Goal: Task Accomplishment & Management: Manage account settings

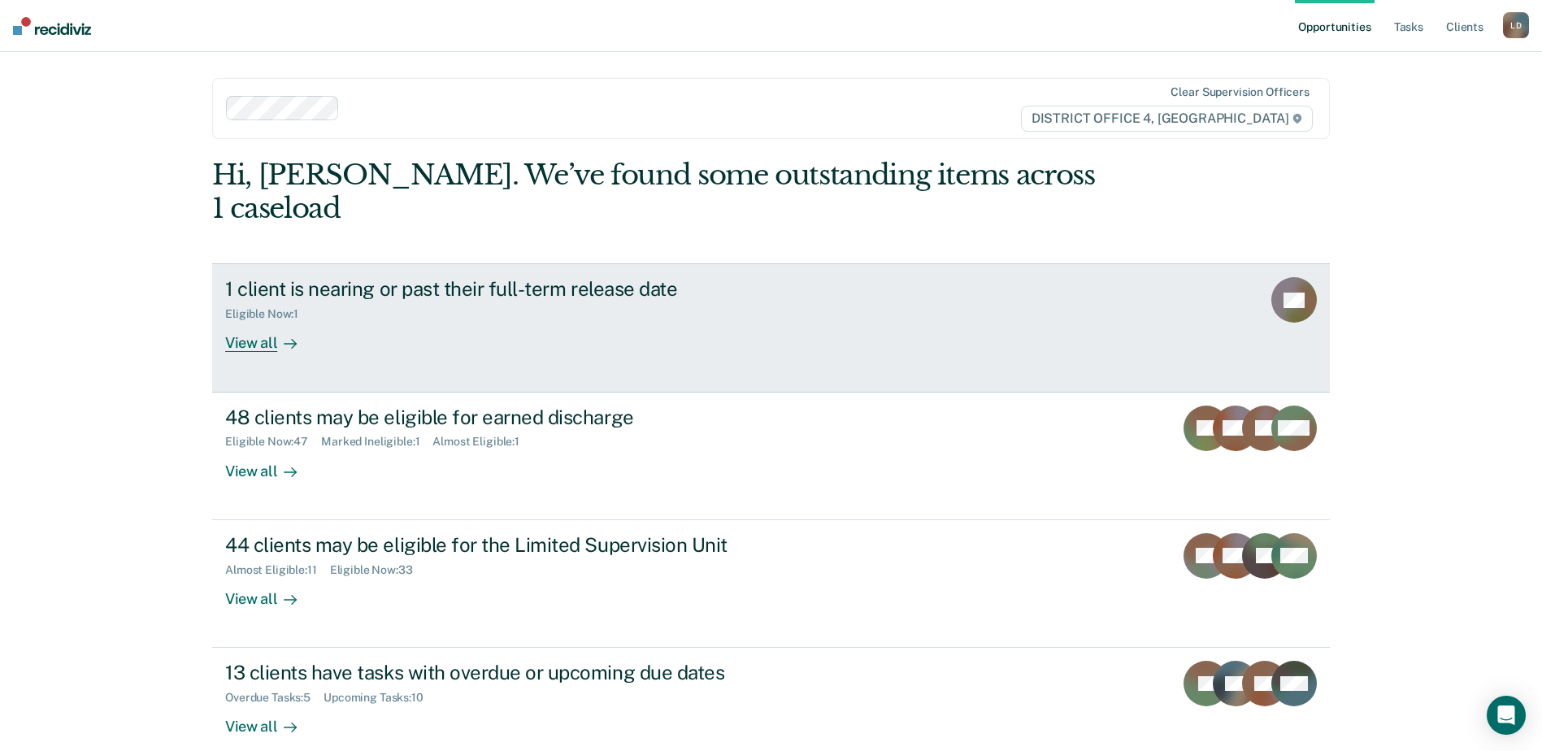
click at [258, 321] on div "View all" at bounding box center [270, 337] width 91 height 32
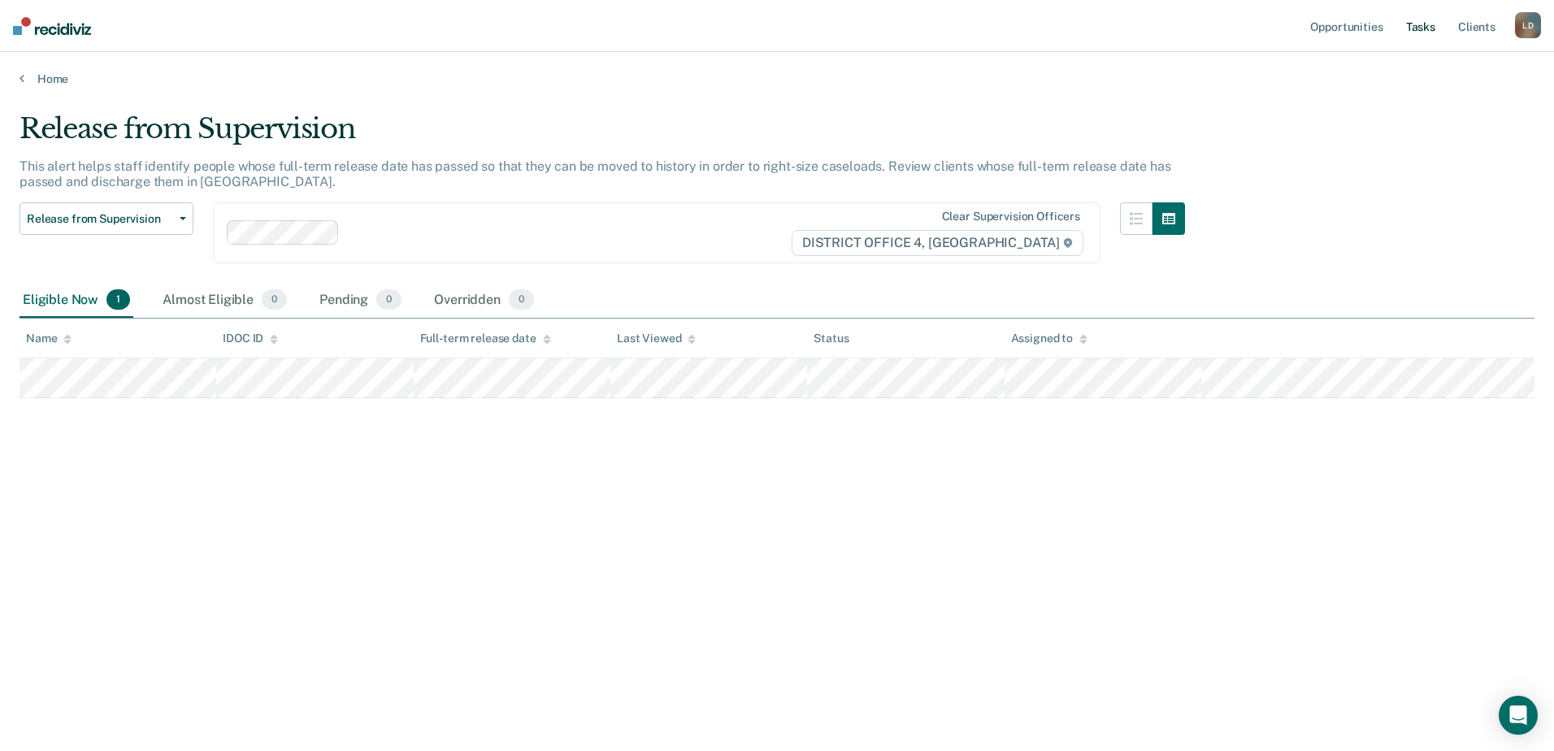
click at [1418, 26] on link "Tasks" at bounding box center [1421, 26] width 36 height 52
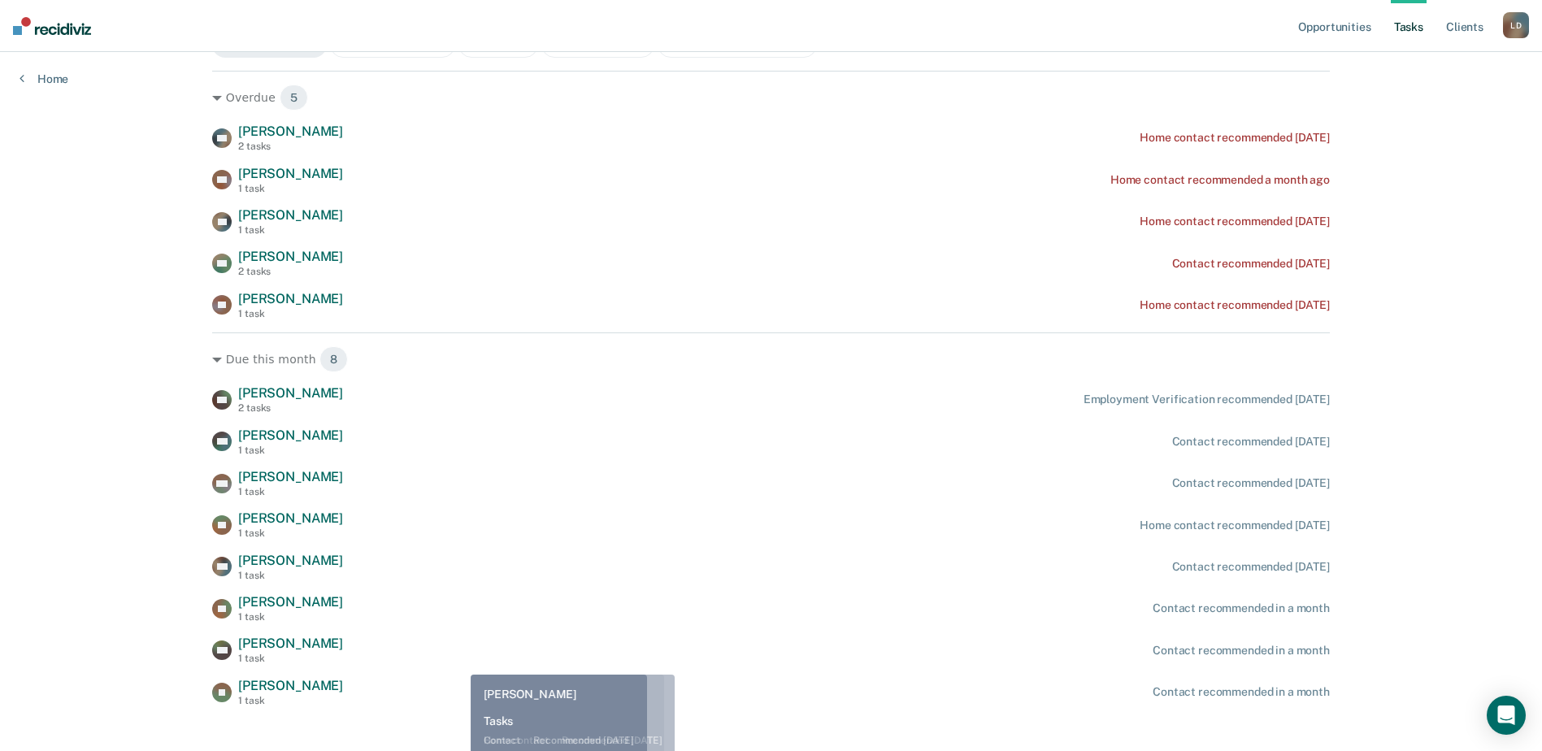
scroll to position [240, 0]
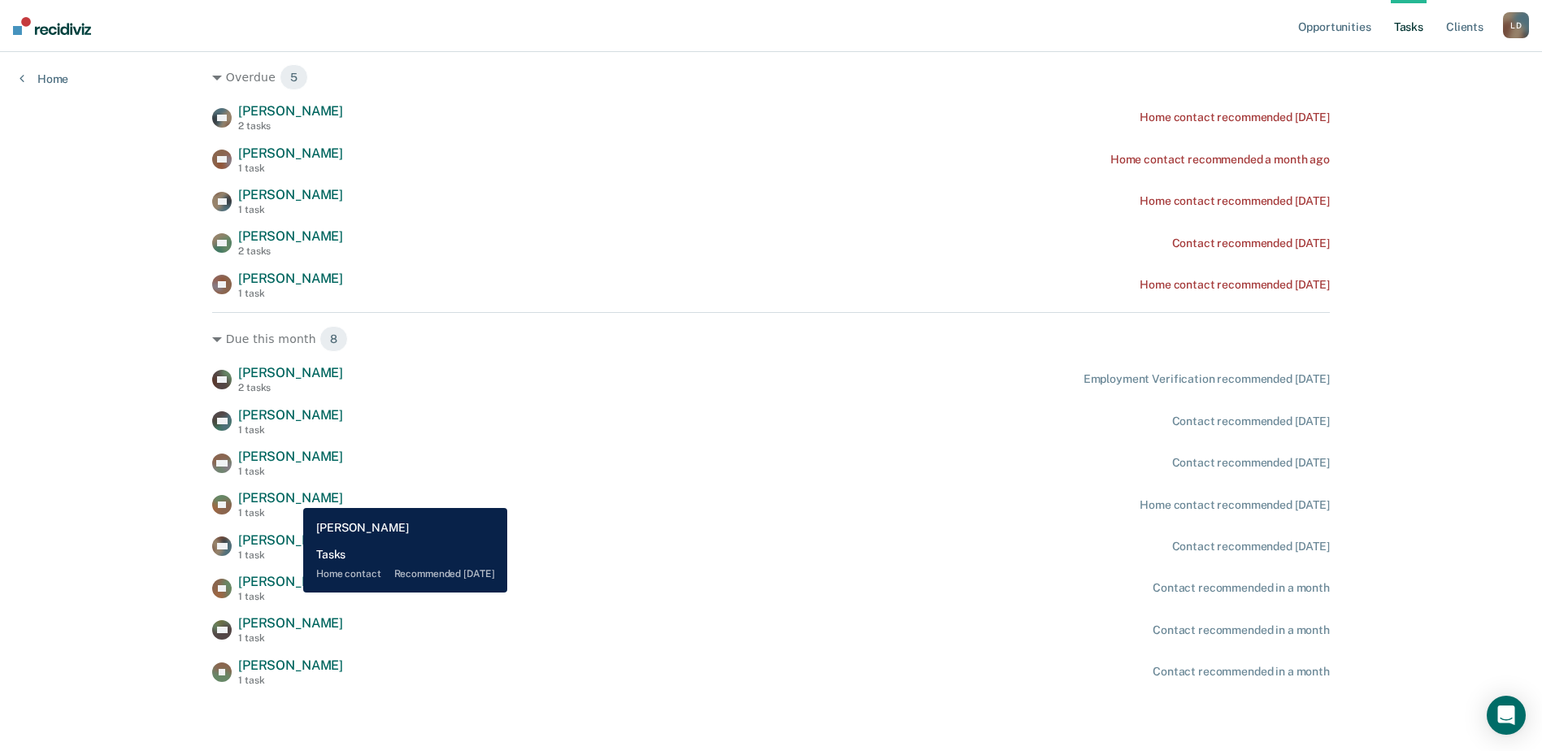
click at [291, 496] on span "[PERSON_NAME]" at bounding box center [290, 497] width 105 height 15
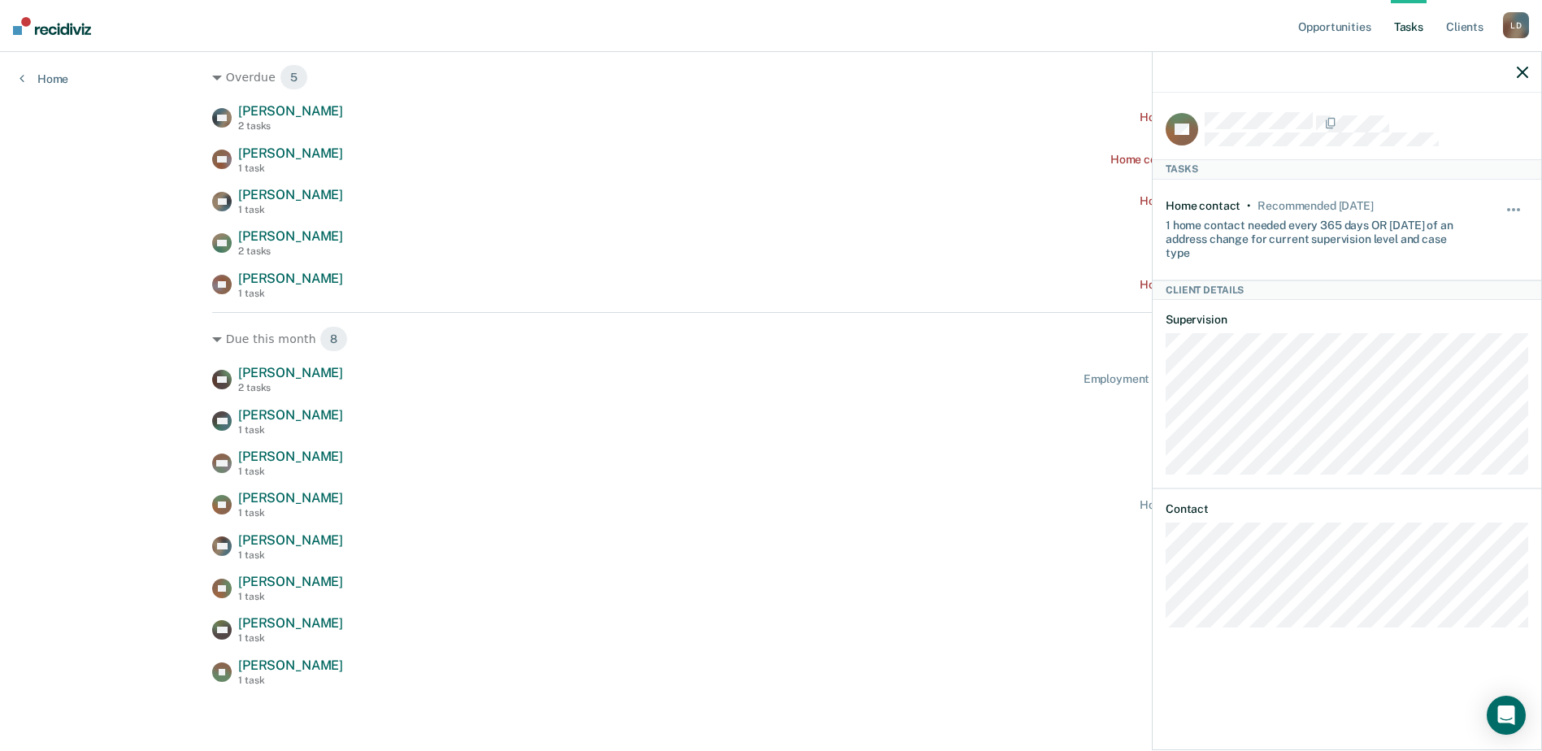
click at [1516, 71] on div at bounding box center [1347, 72] width 389 height 41
click at [1524, 72] on icon "button" at bounding box center [1522, 72] width 11 height 11
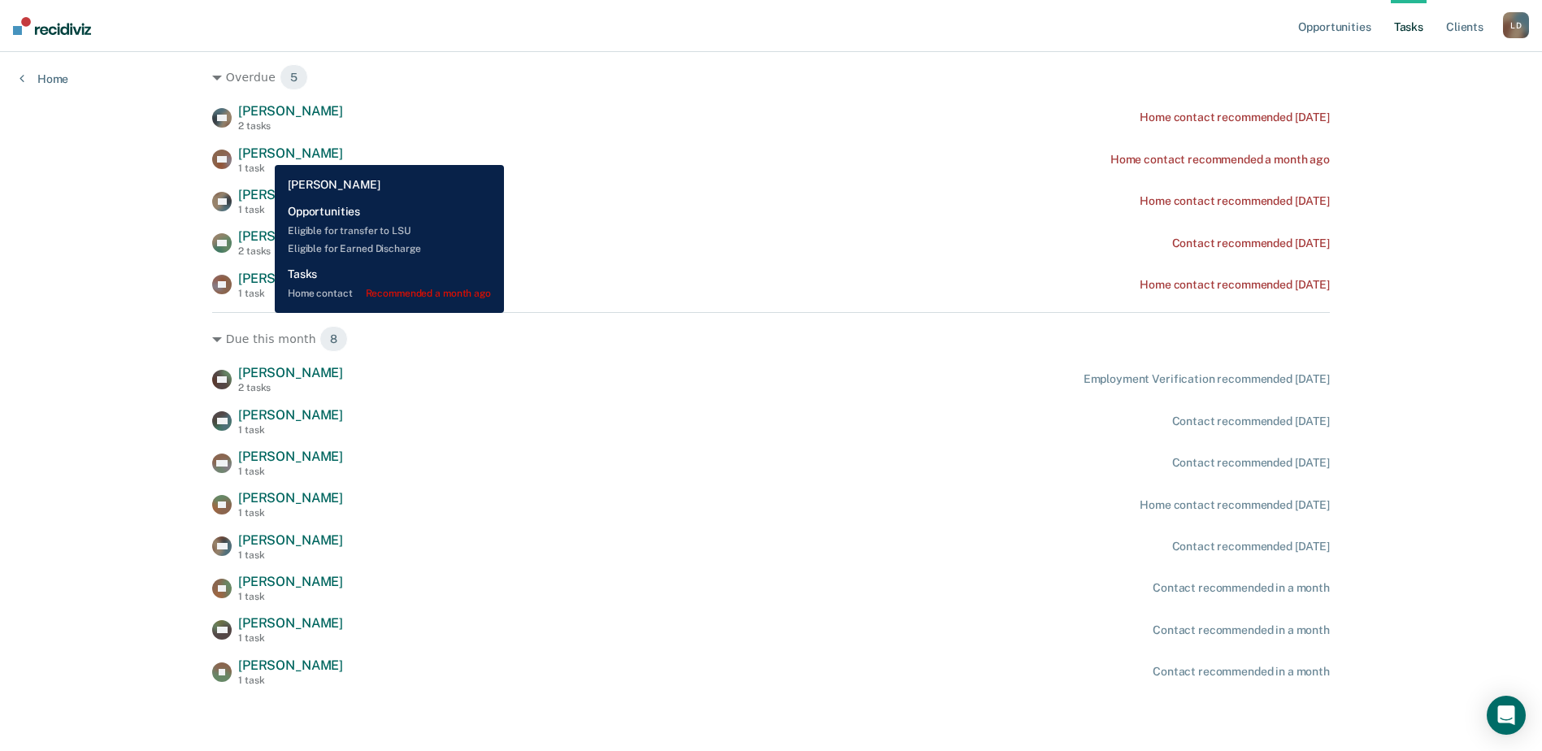
click at [263, 153] on span "[PERSON_NAME]" at bounding box center [290, 153] width 105 height 15
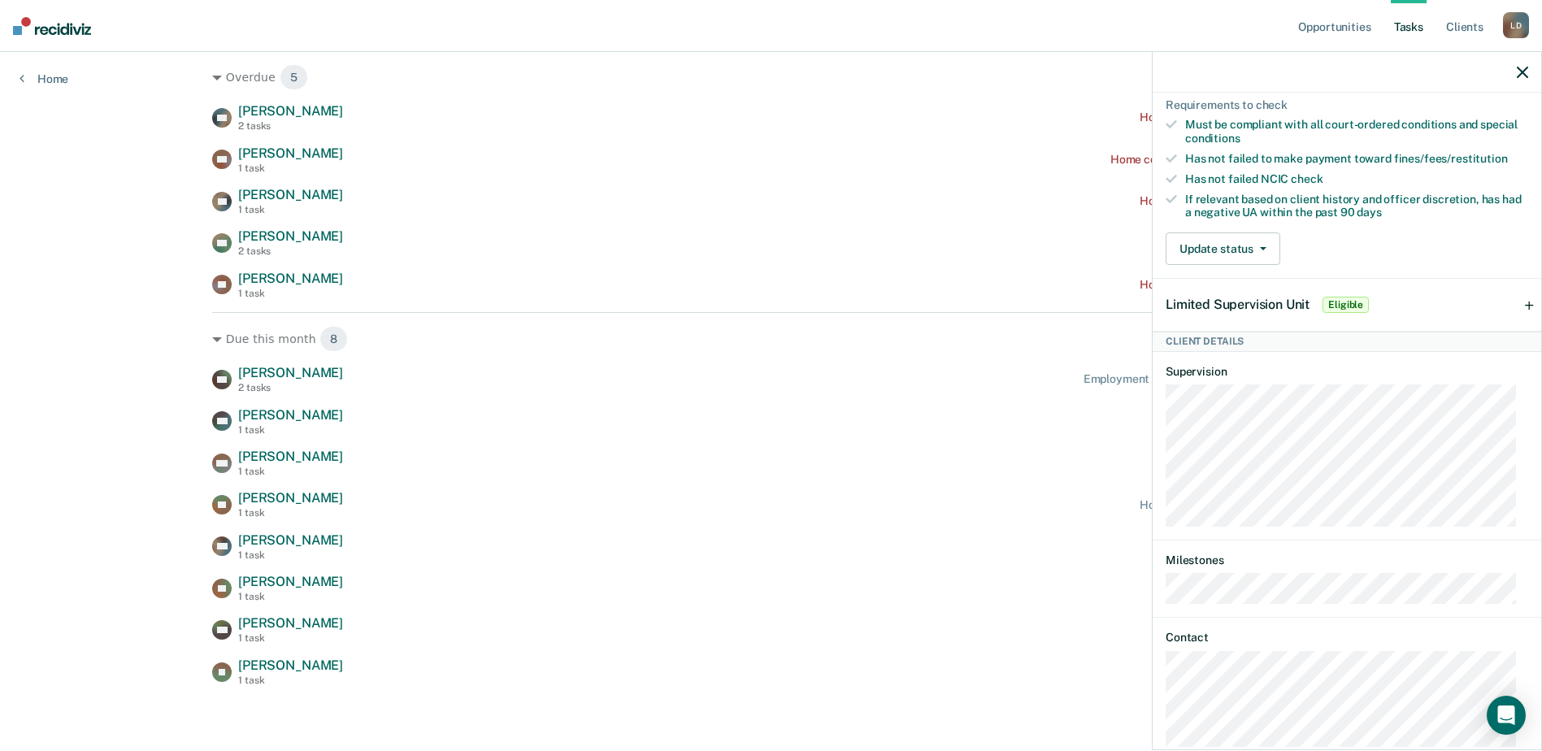
scroll to position [359, 0]
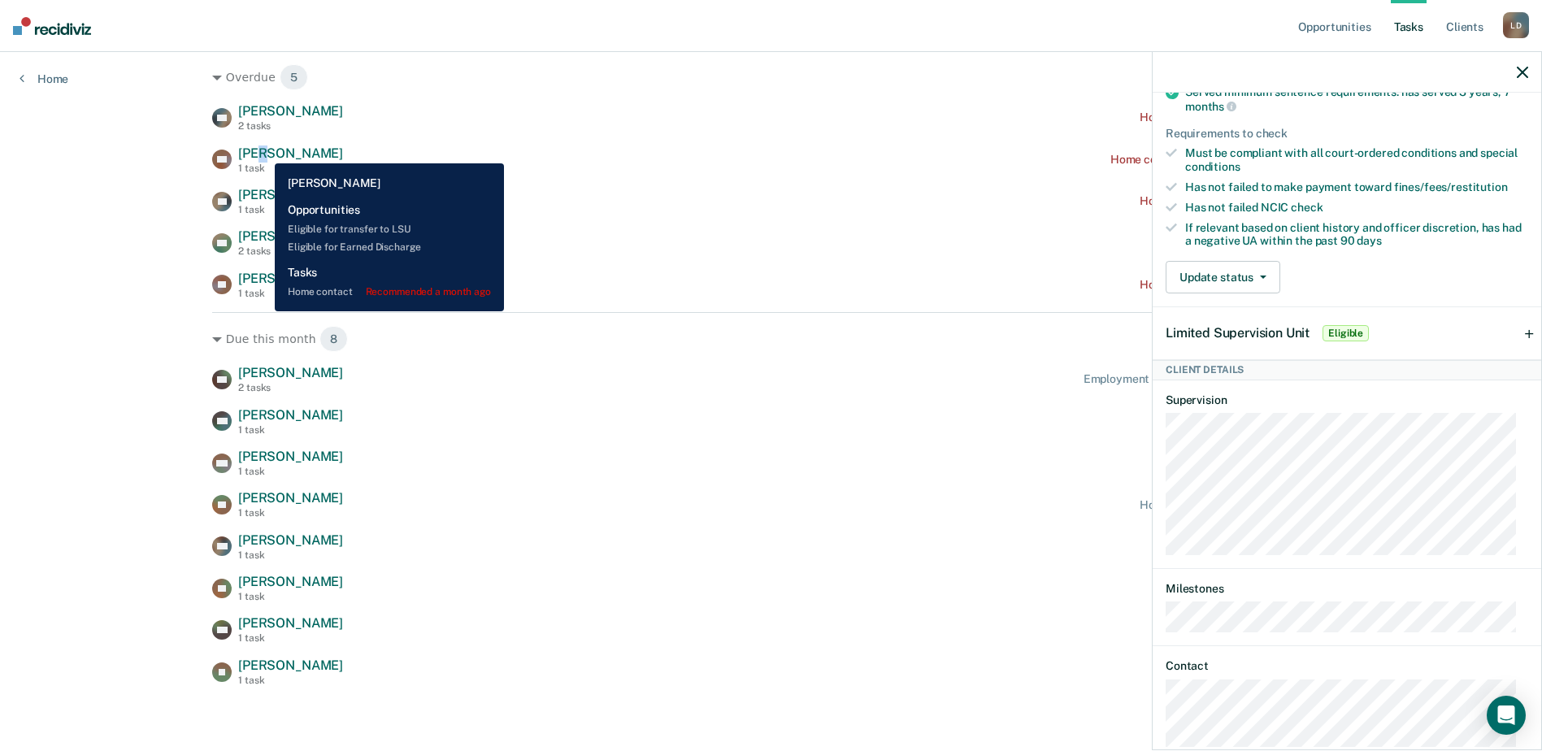
click at [261, 150] on span "[PERSON_NAME]" at bounding box center [290, 153] width 105 height 15
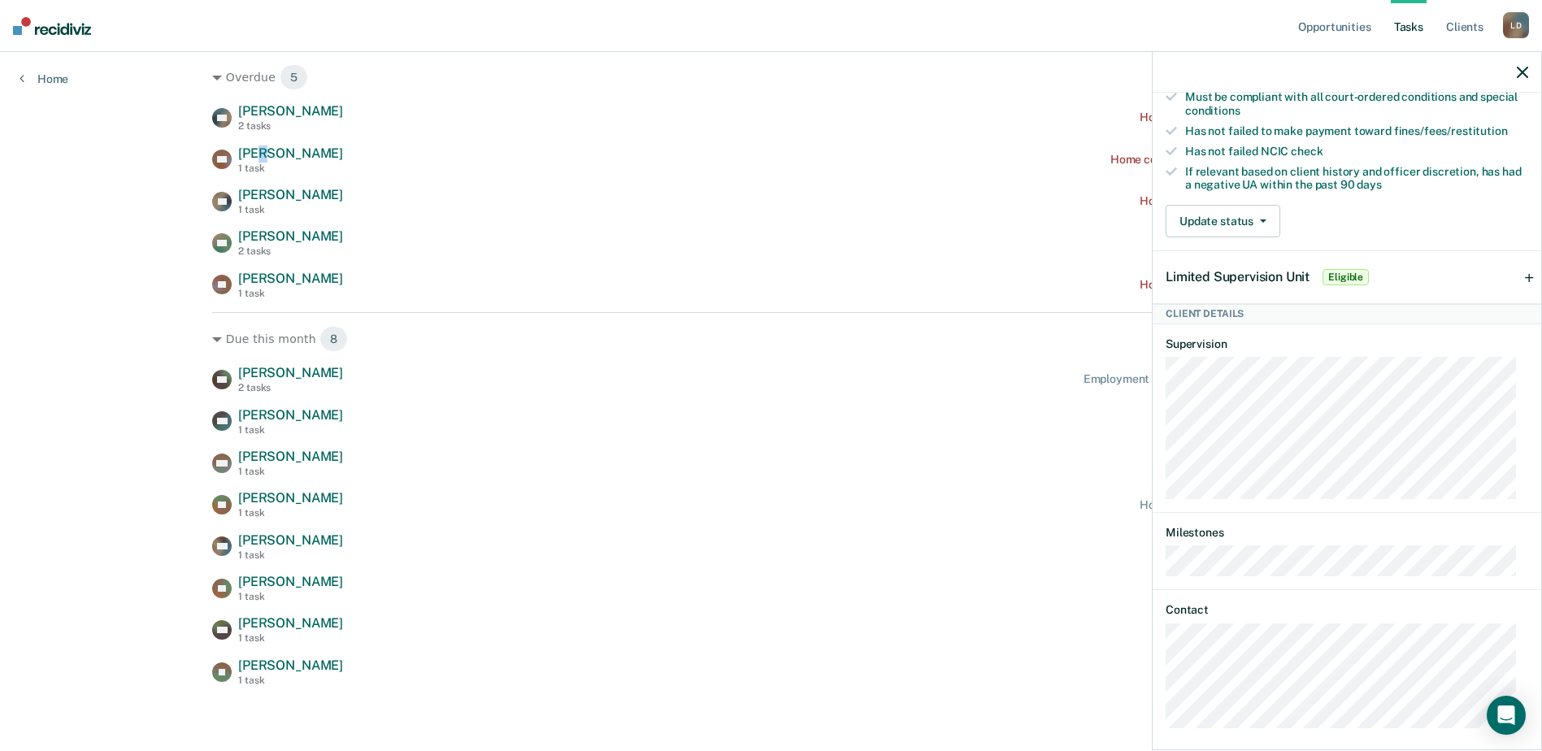
scroll to position [440, 0]
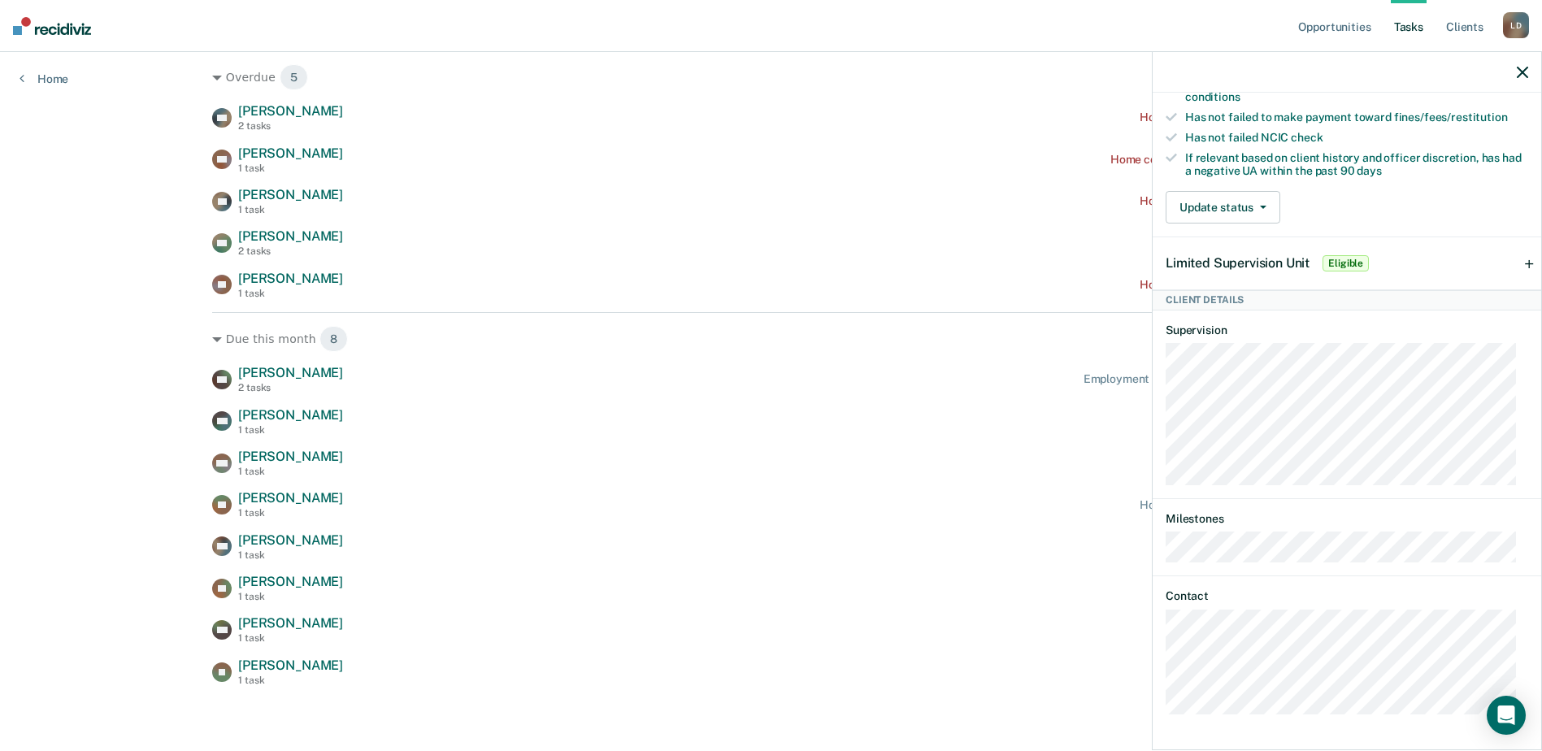
click at [1532, 70] on div at bounding box center [1347, 72] width 389 height 41
click at [1524, 72] on icon "button" at bounding box center [1522, 72] width 11 height 11
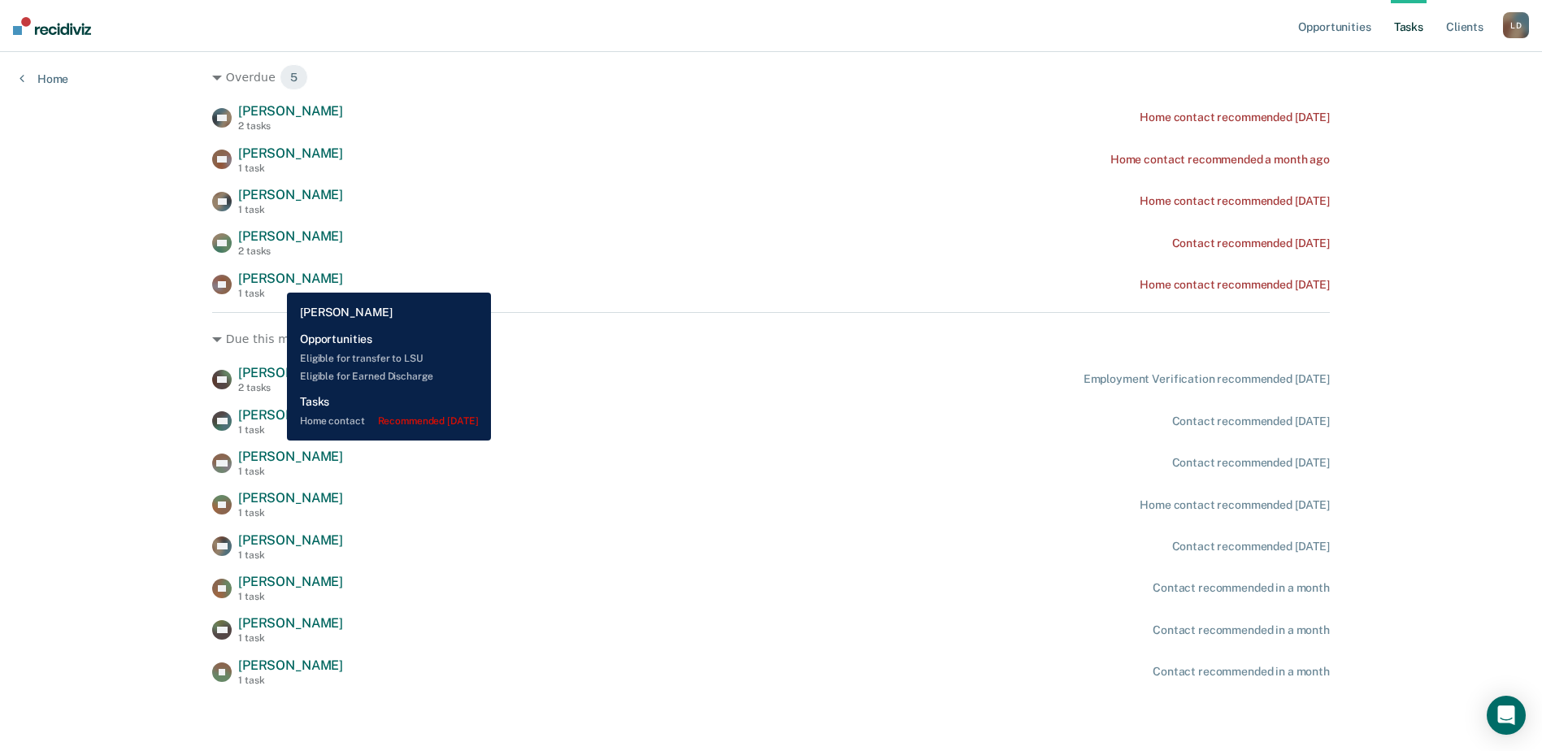
click at [275, 280] on span "[PERSON_NAME]" at bounding box center [290, 278] width 105 height 15
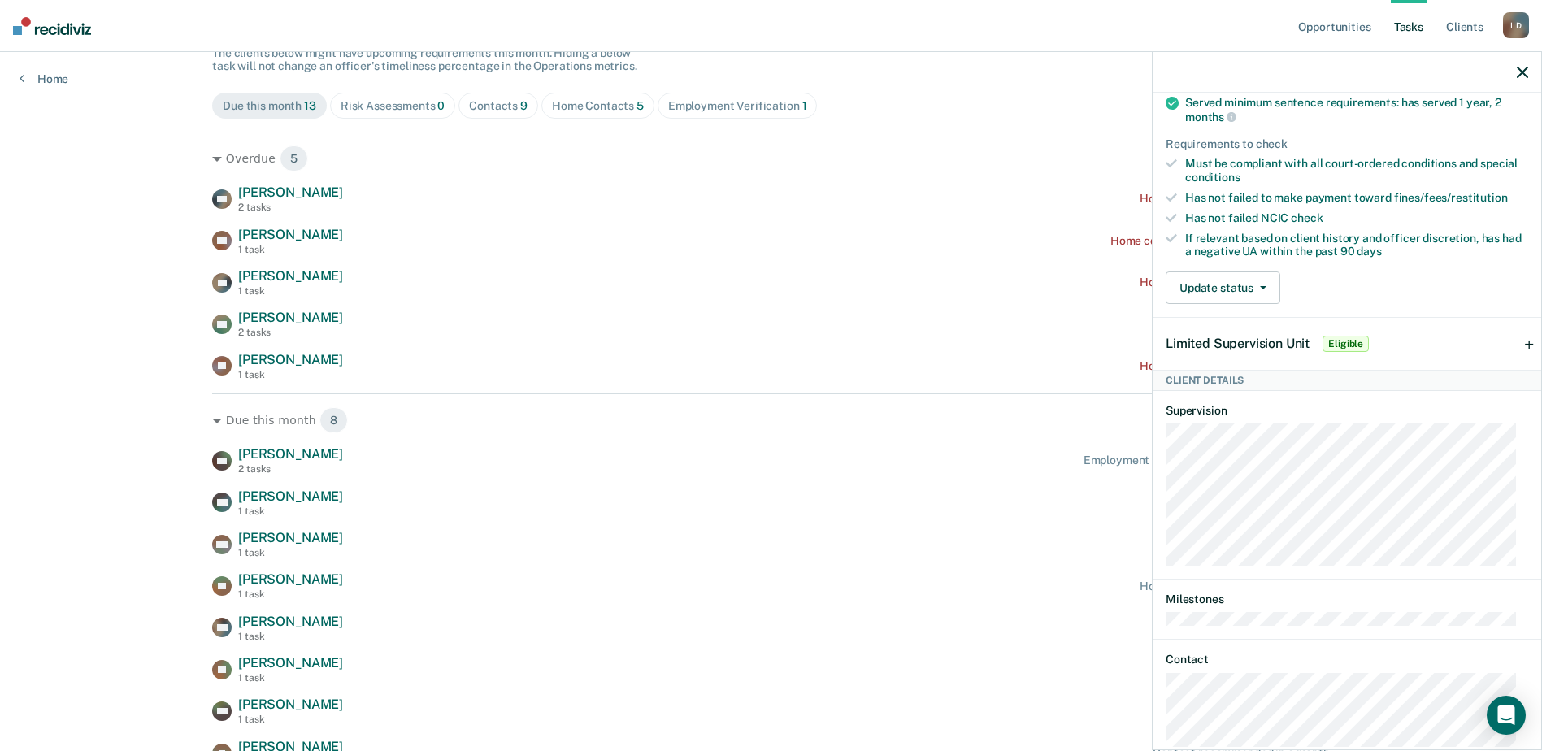
scroll to position [400, 0]
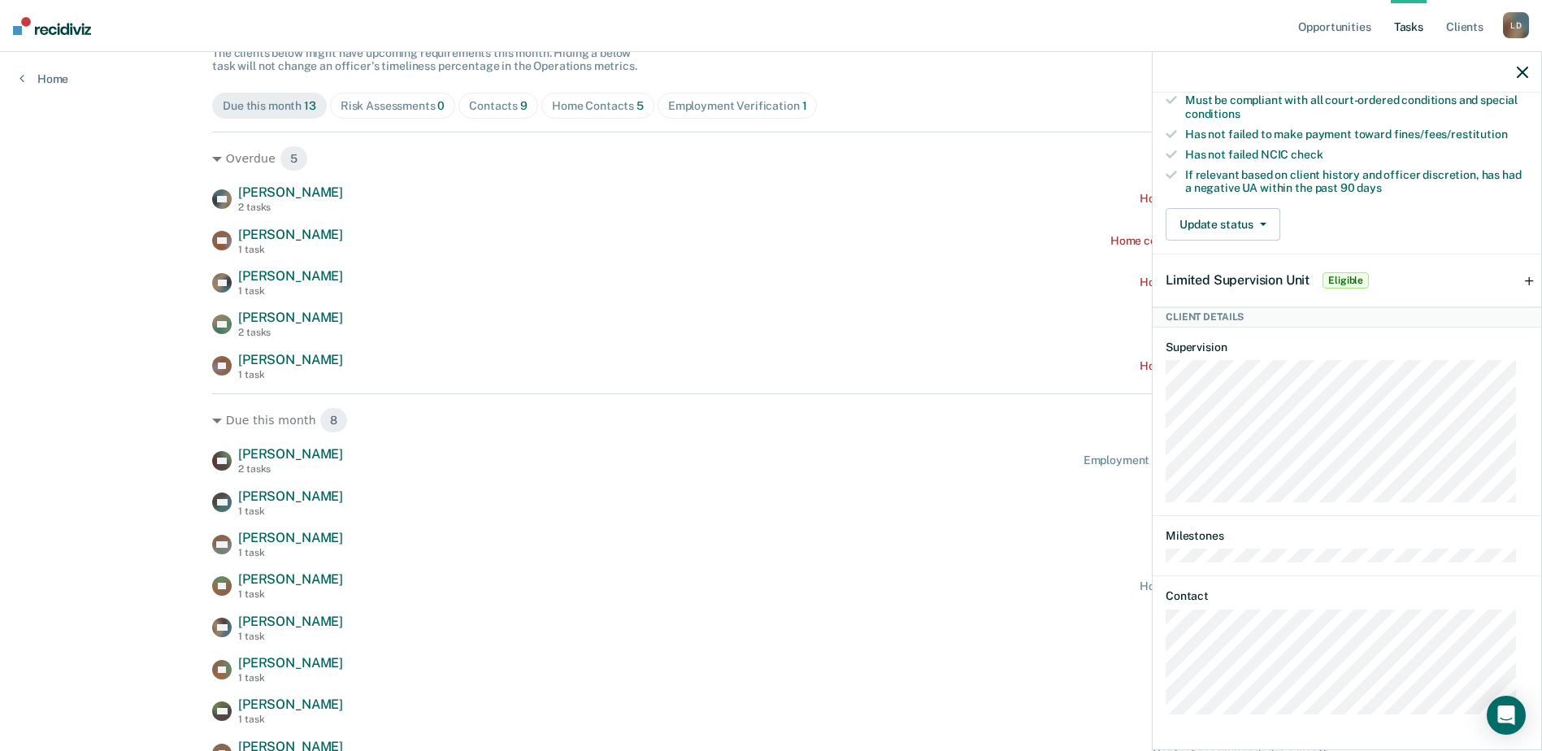
click at [1520, 75] on icon "button" at bounding box center [1522, 72] width 11 height 11
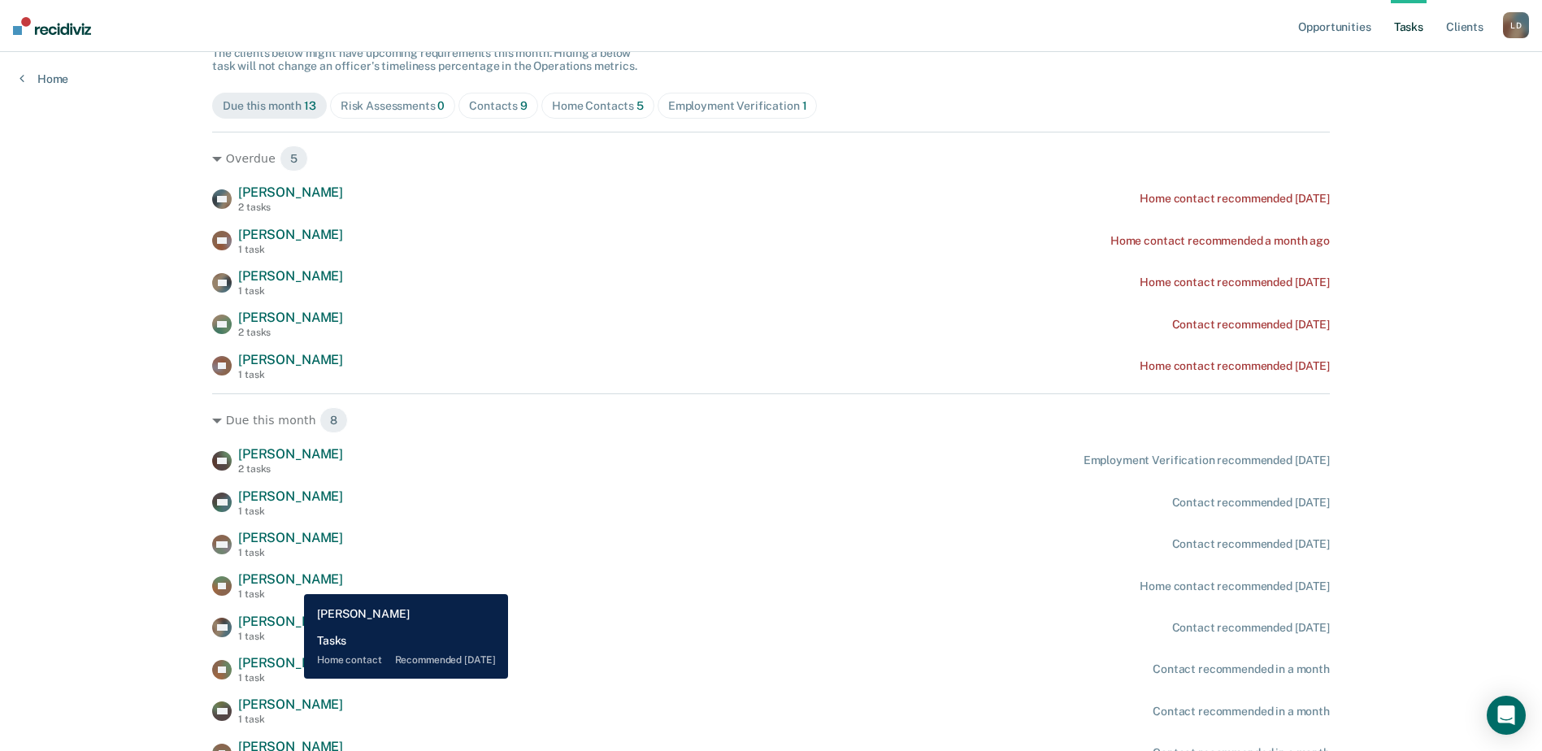
click at [292, 582] on span "[PERSON_NAME]" at bounding box center [290, 579] width 105 height 15
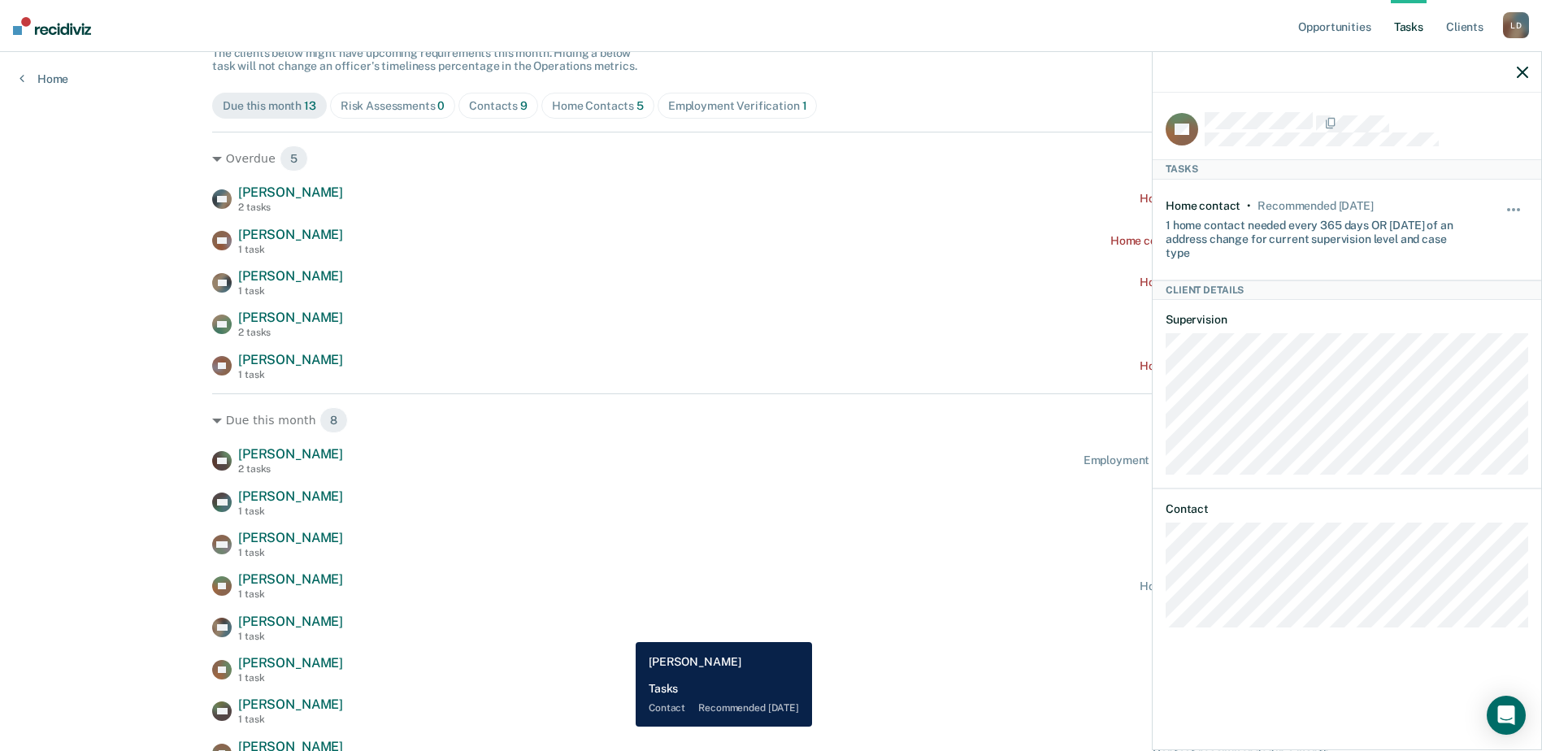
click at [624, 630] on div "TW [PERSON_NAME] 1 task Contact recommended [DATE]" at bounding box center [771, 628] width 1118 height 28
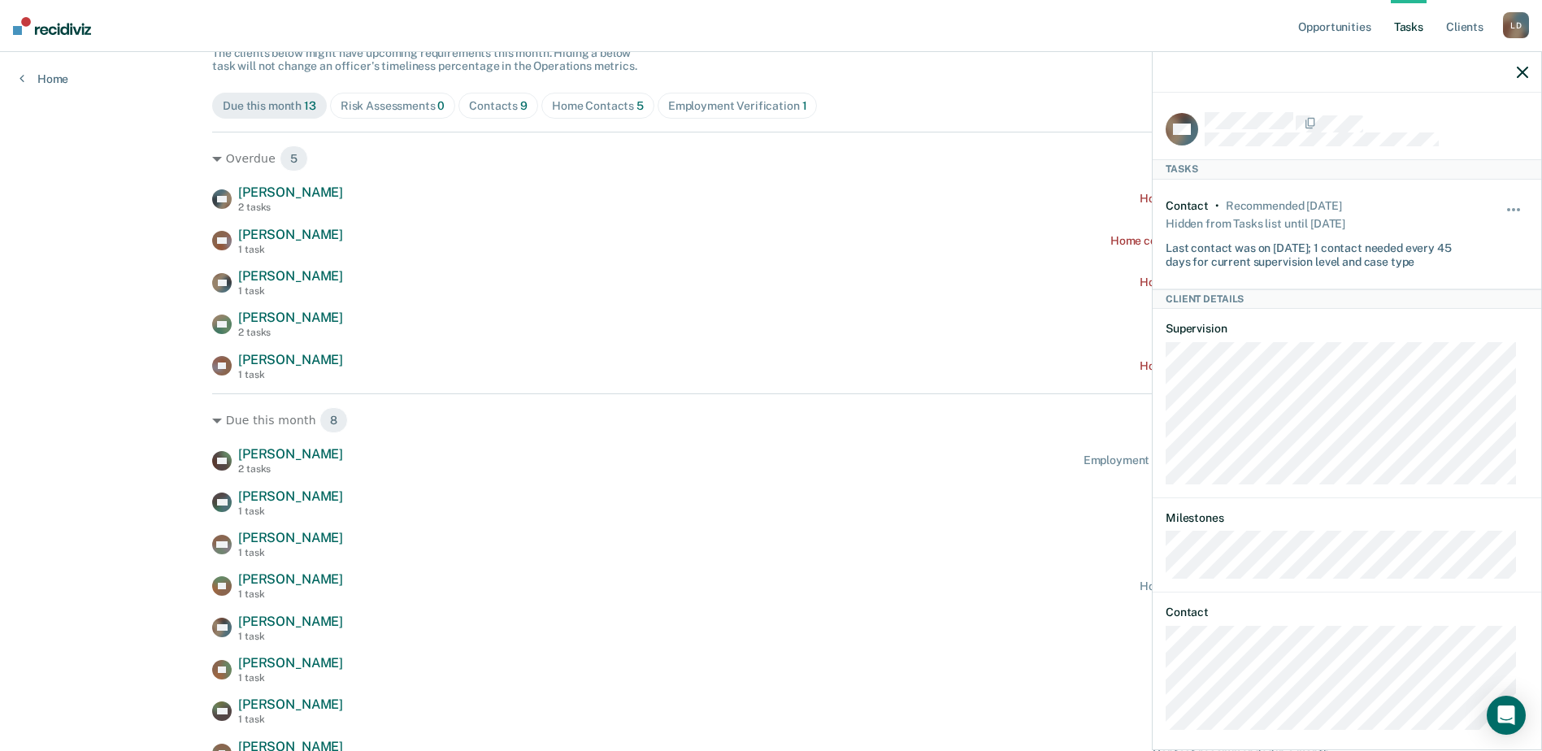
click at [1519, 72] on icon "button" at bounding box center [1522, 72] width 11 height 11
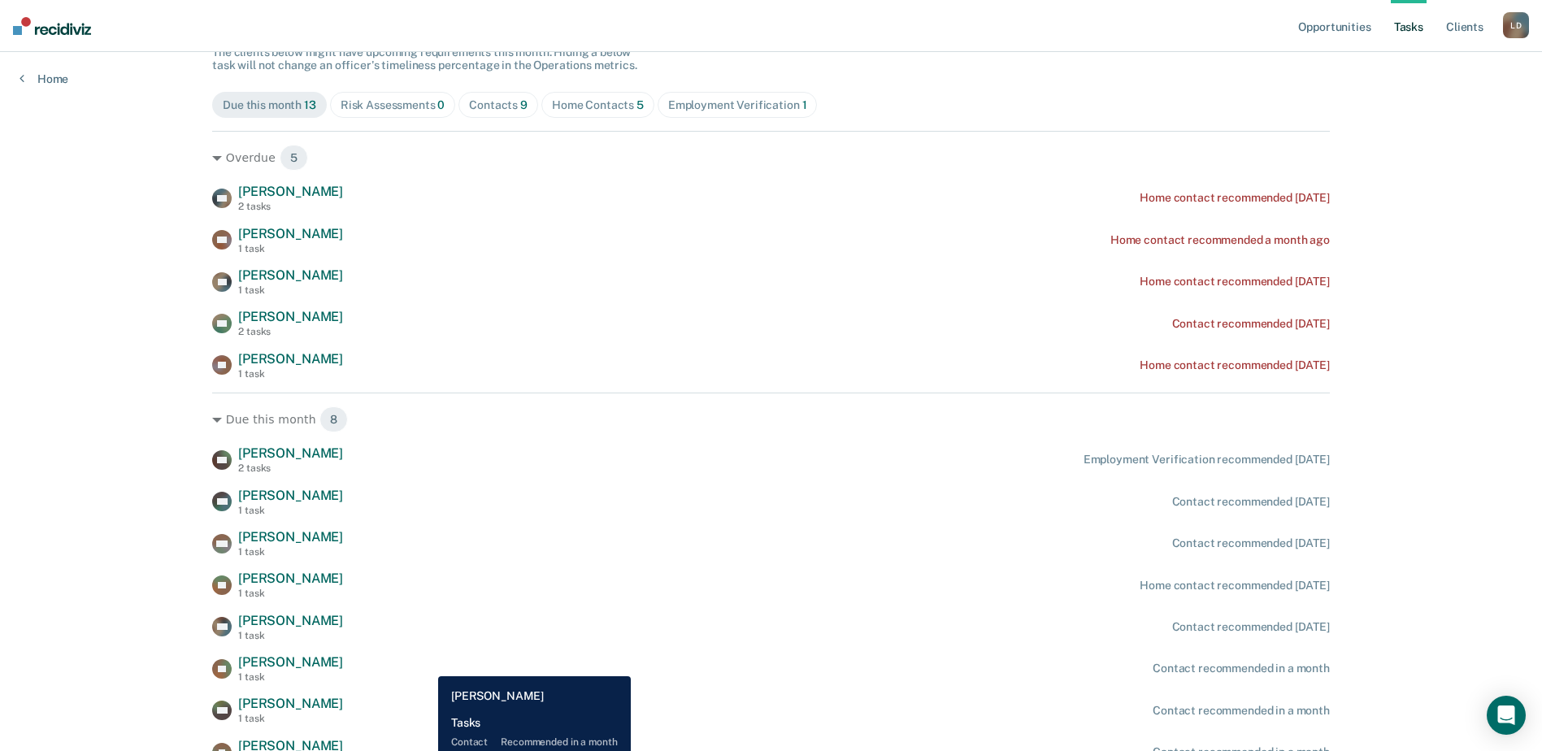
scroll to position [159, 0]
